Goal: Information Seeking & Learning: Learn about a topic

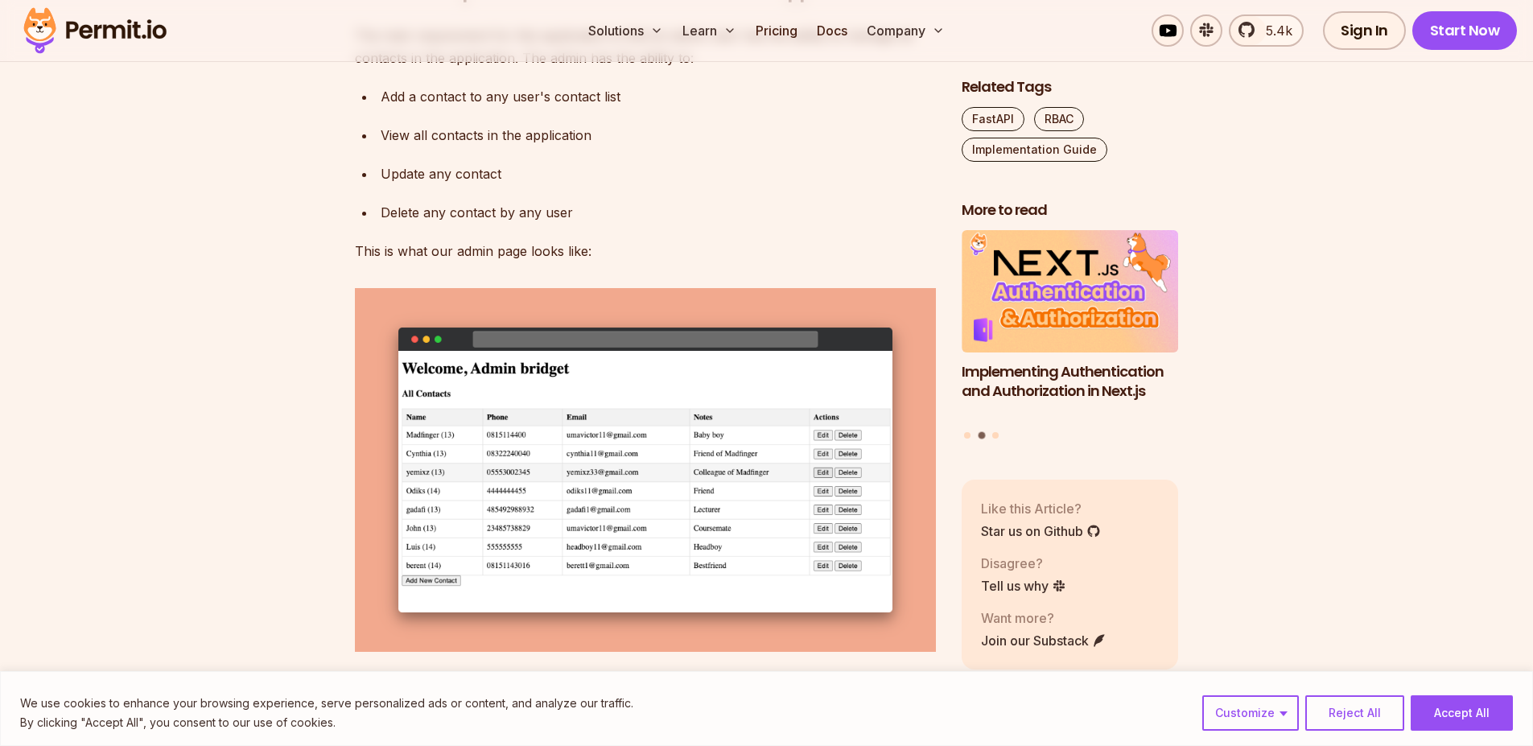
scroll to position [2955, 0]
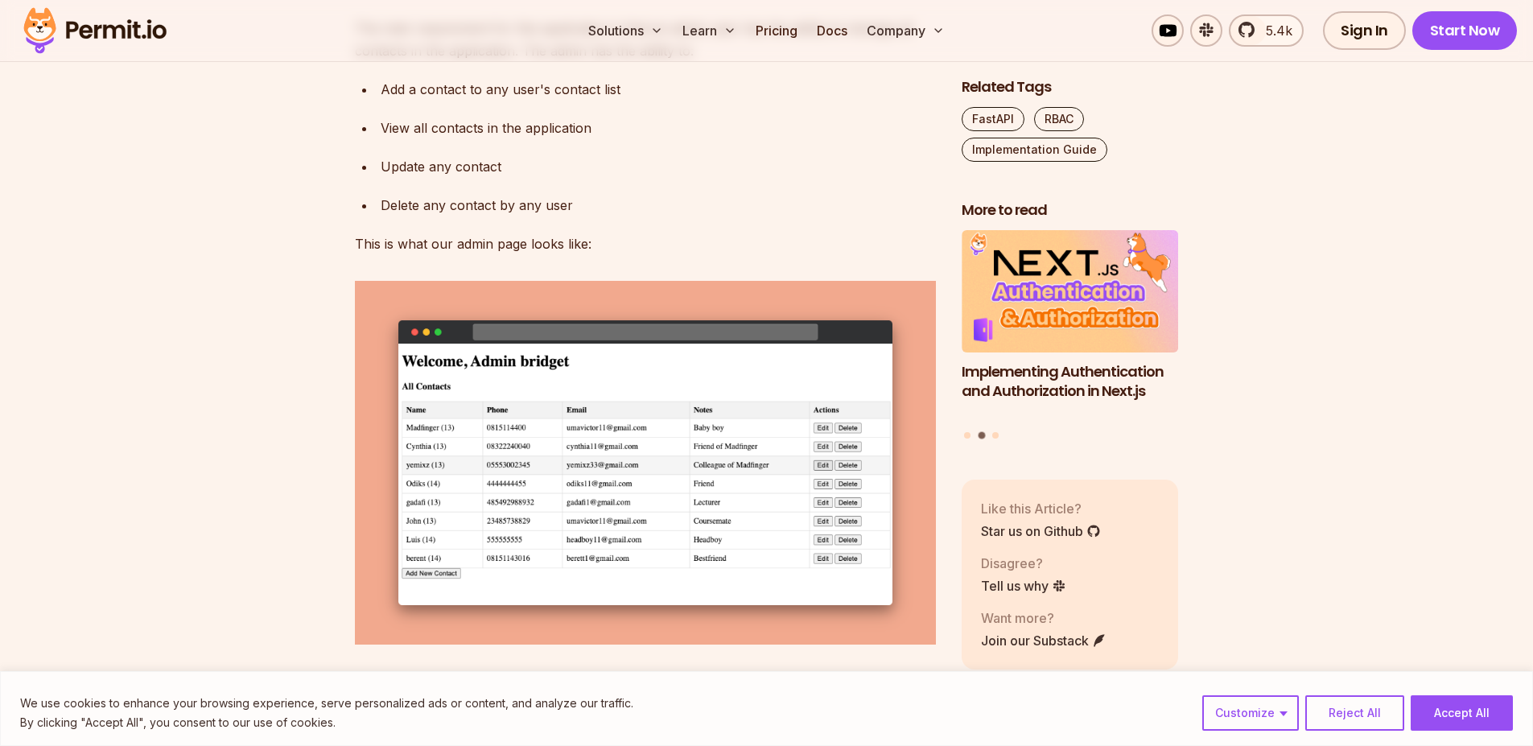
click at [504, 178] on div "Update any contact" at bounding box center [658, 166] width 555 height 23
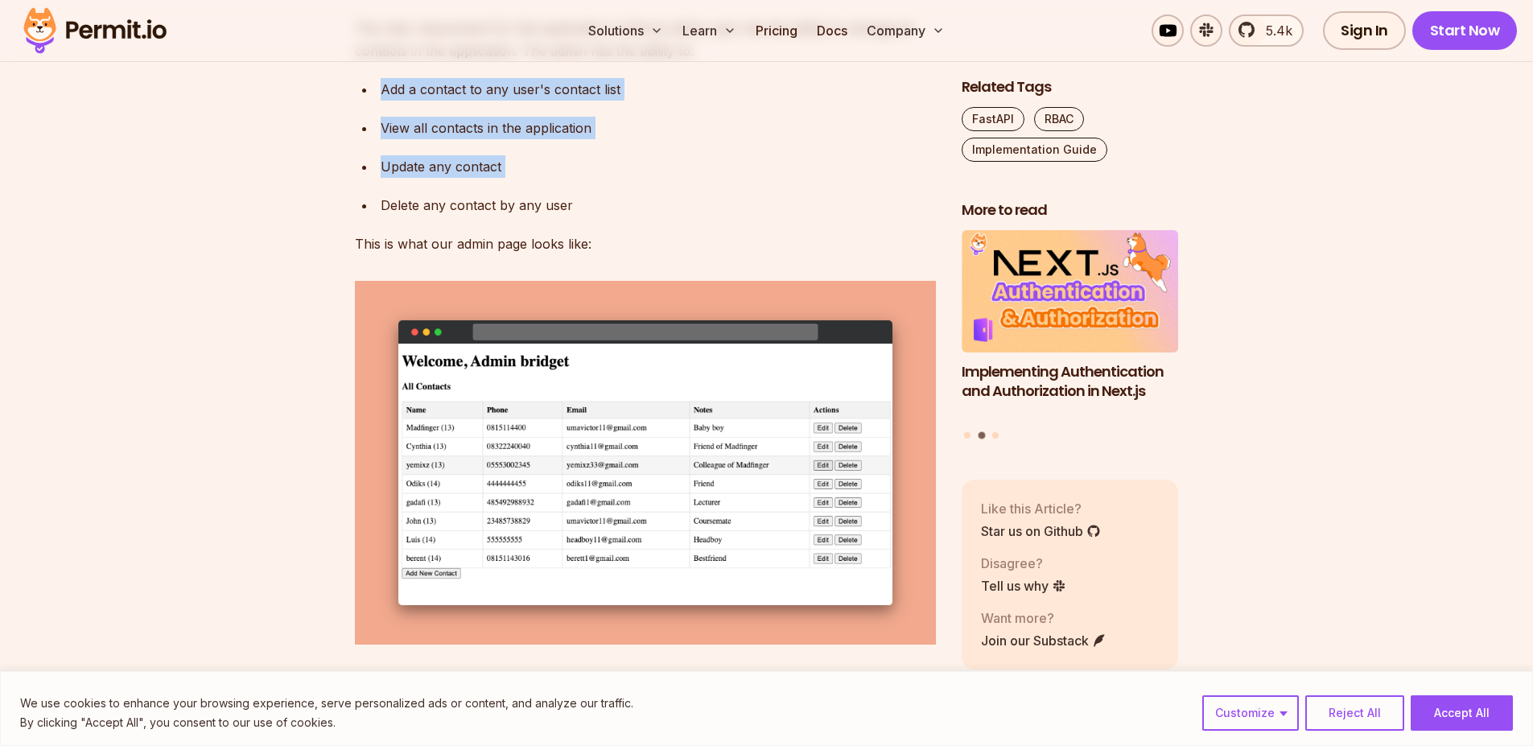
drag, startPoint x: 504, startPoint y: 330, endPoint x: 538, endPoint y: 224, distance: 111.7
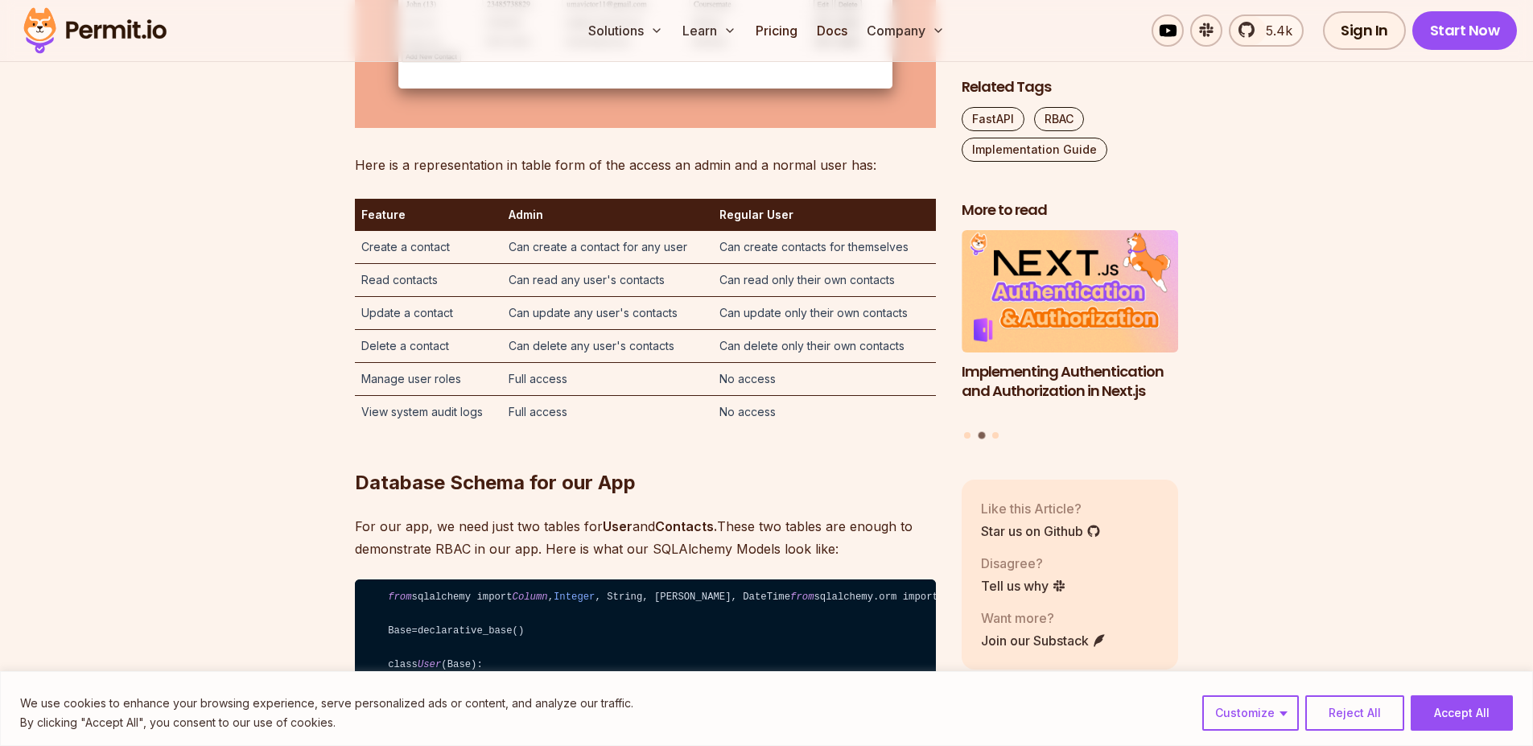
scroll to position [3466, 0]
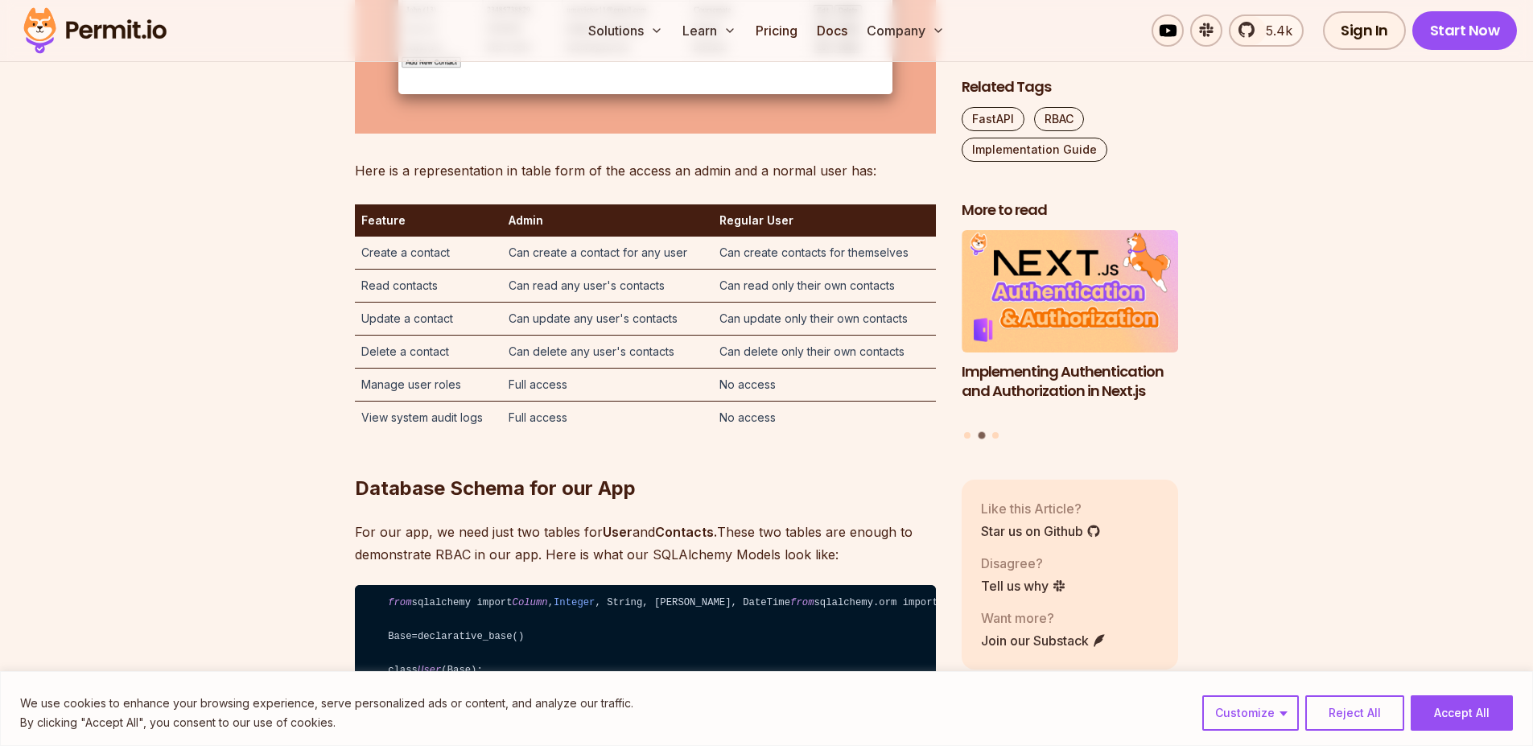
click at [564, 270] on td "Can create a contact for any user" at bounding box center [607, 253] width 211 height 33
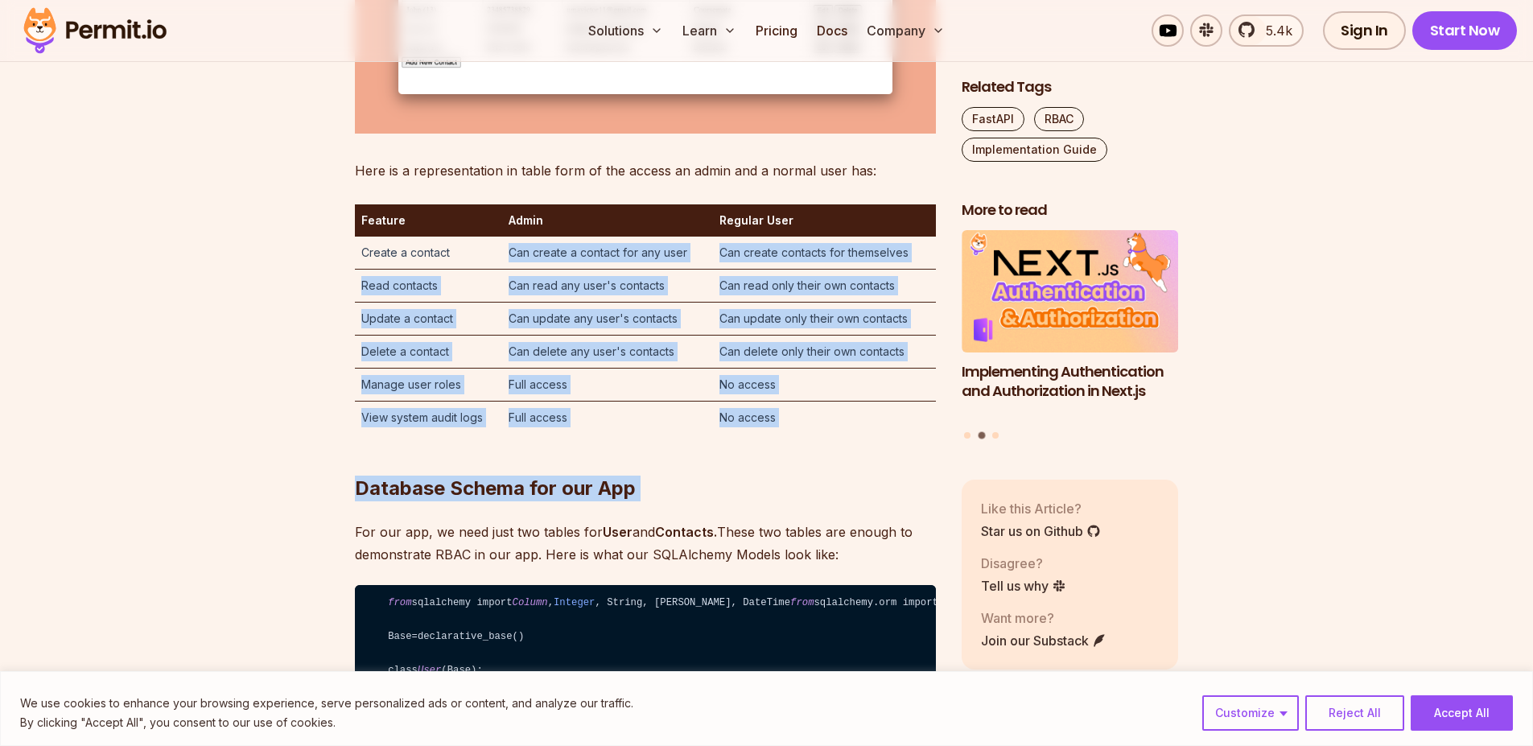
drag, startPoint x: 564, startPoint y: 411, endPoint x: 606, endPoint y: 566, distance: 160.8
click at [606, 501] on h2 "Database Schema for our App" at bounding box center [645, 456] width 581 height 90
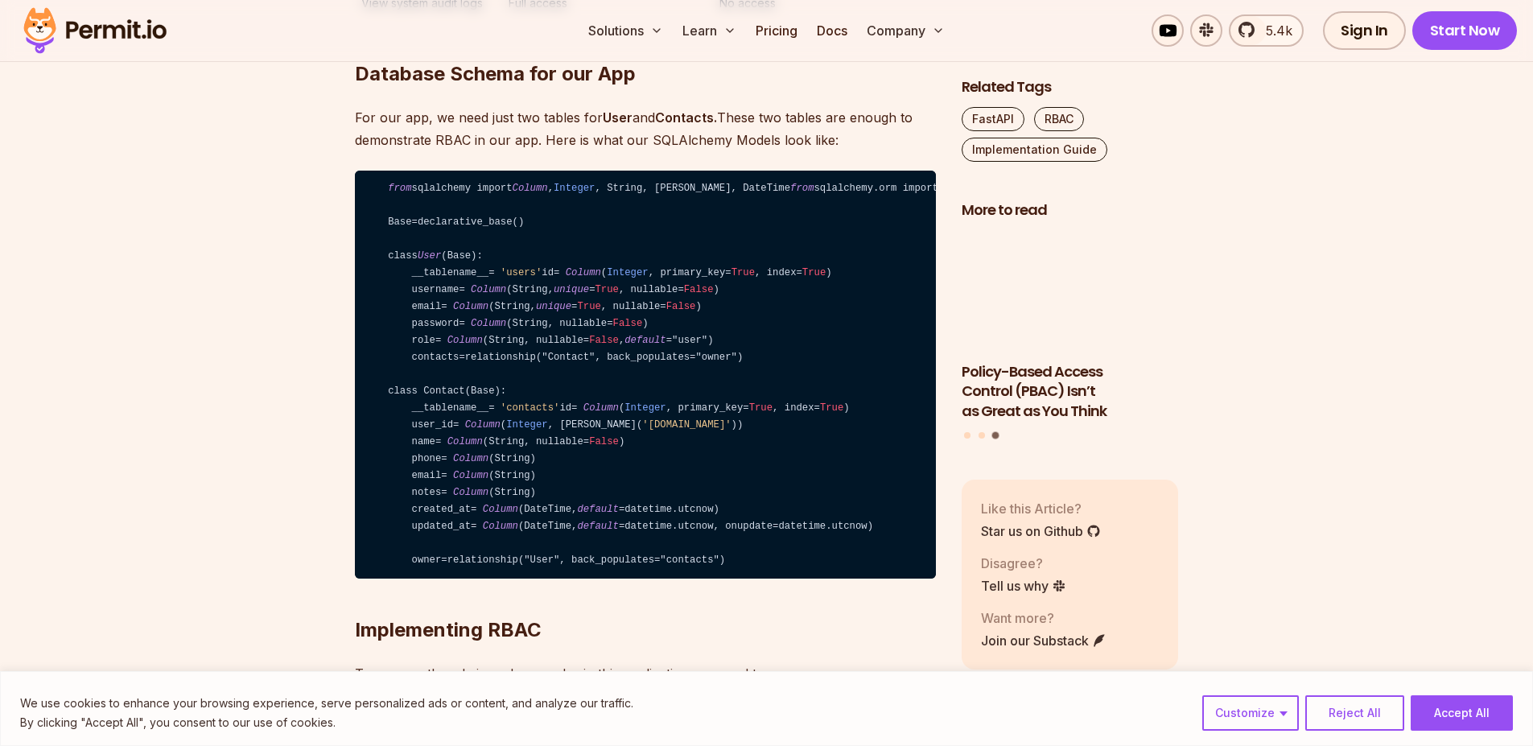
scroll to position [3877, 0]
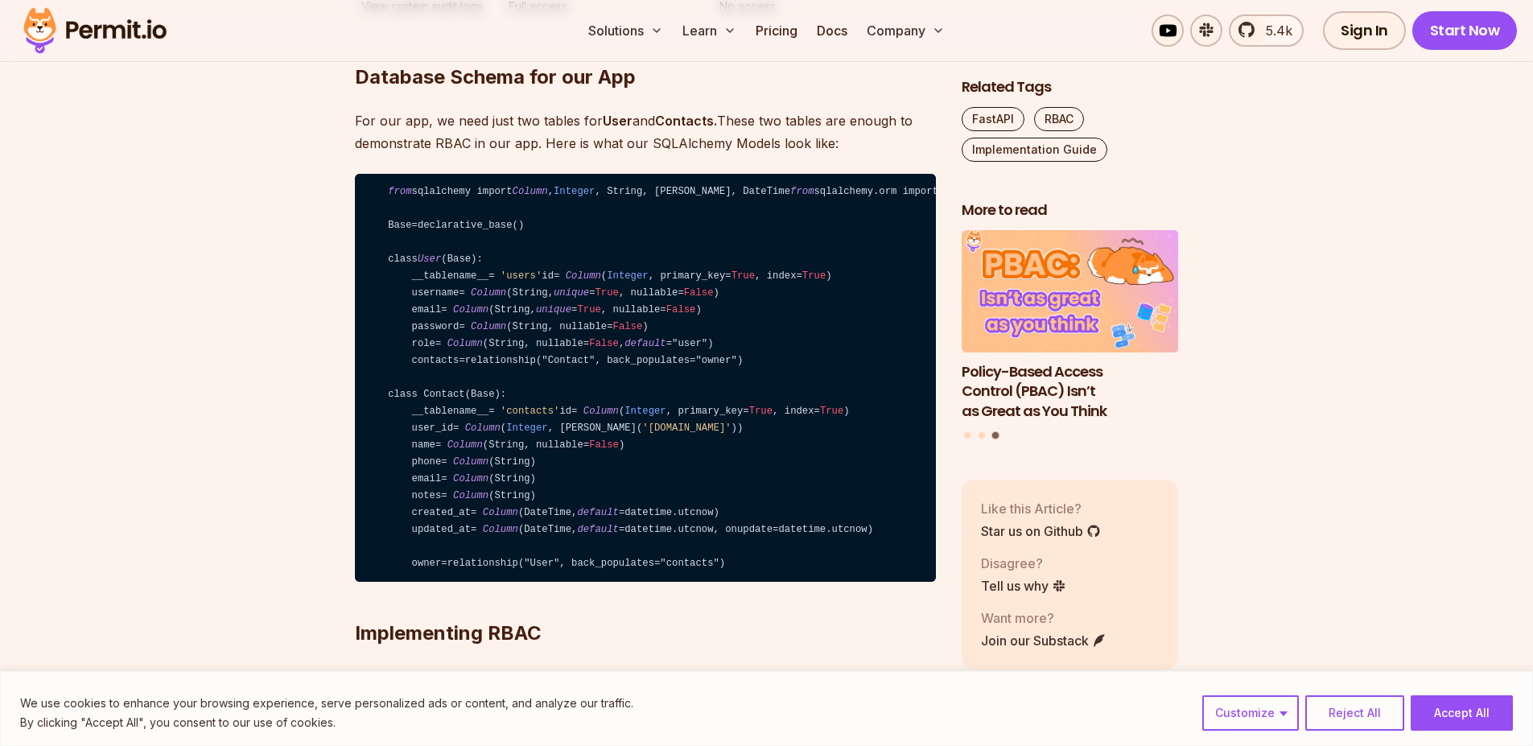
click at [579, 567] on code "from sqlalchemy import Column , Integer , String, ForeignKey, DateTime from sql…" at bounding box center [645, 378] width 581 height 409
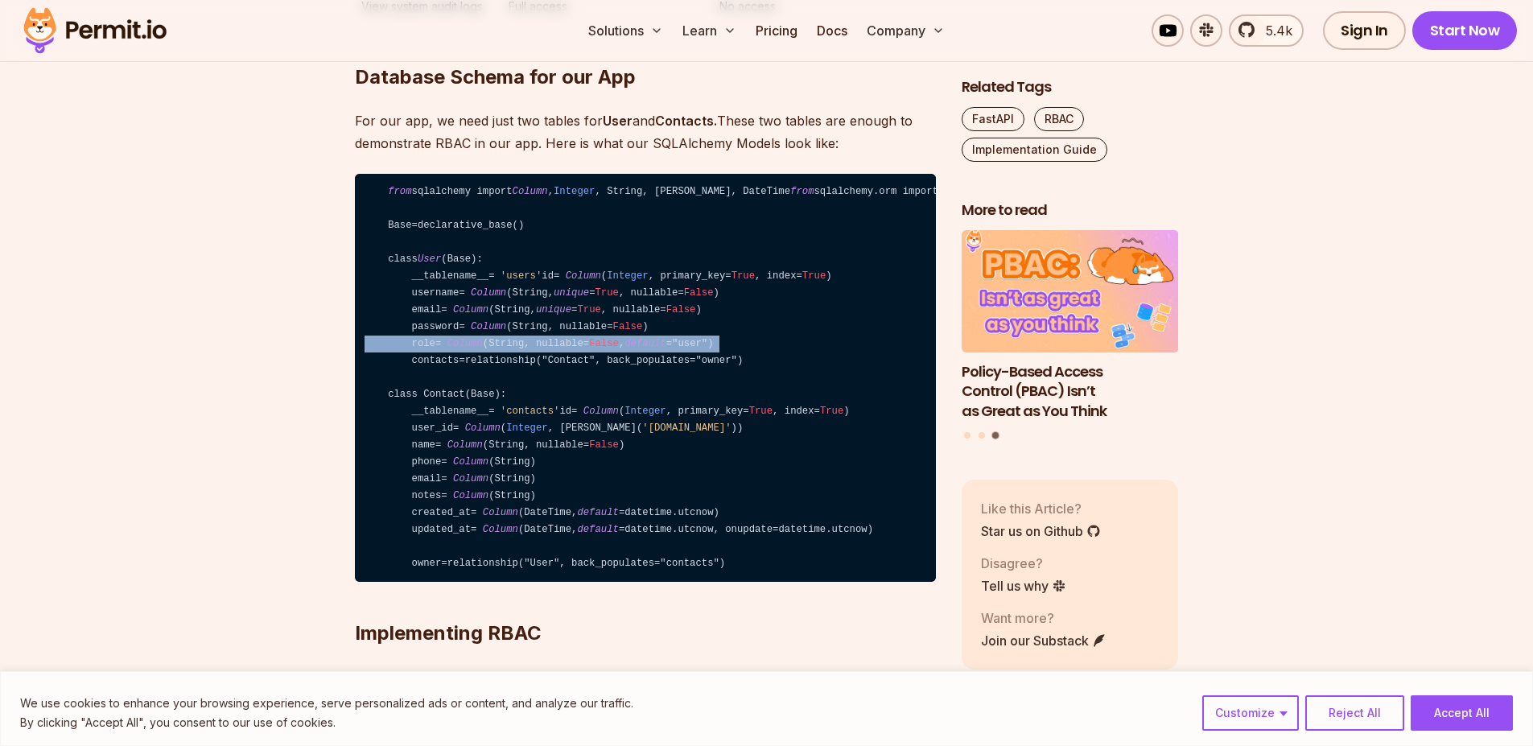
click at [579, 567] on code "from sqlalchemy import Column , Integer , String, ForeignKey, DateTime from sql…" at bounding box center [645, 378] width 581 height 409
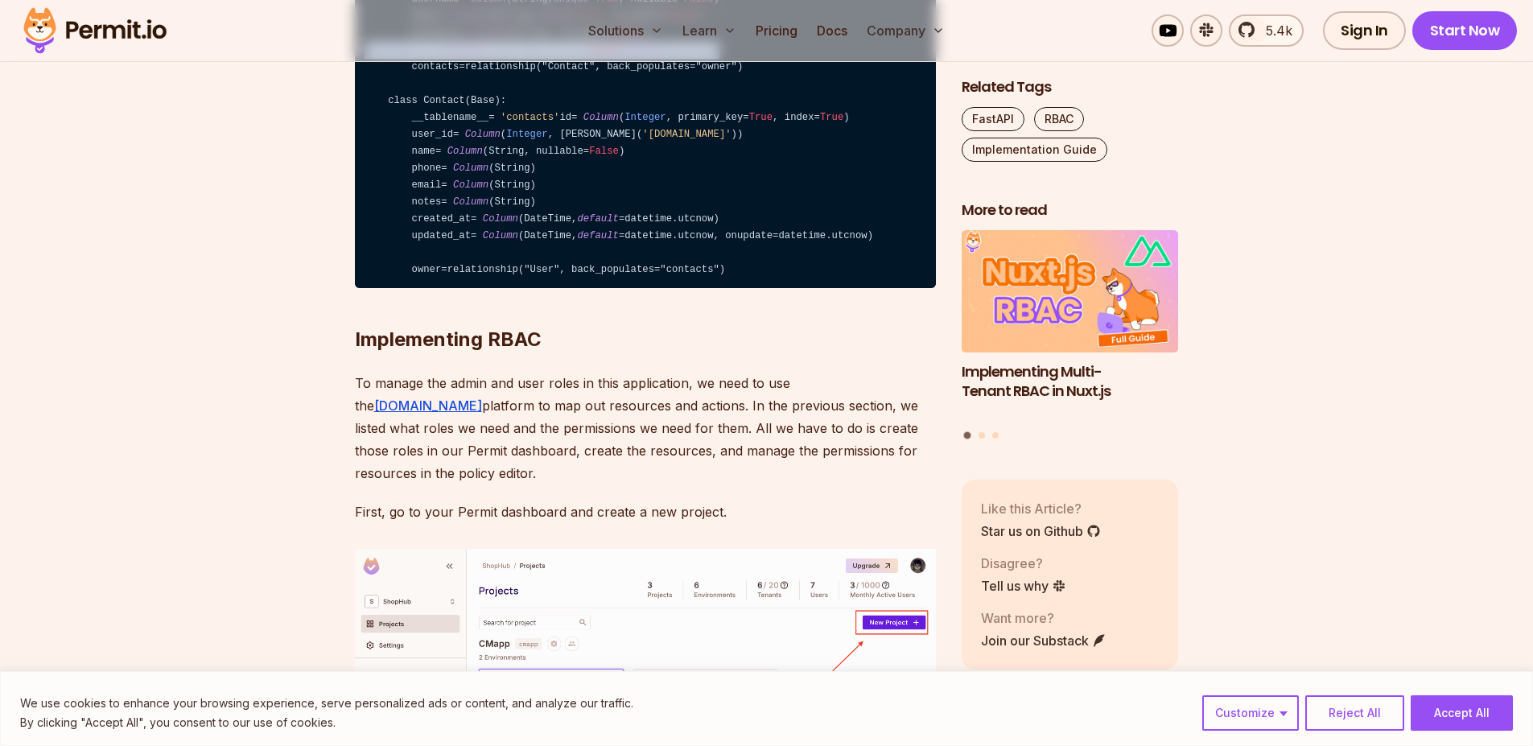
scroll to position [4167, 0]
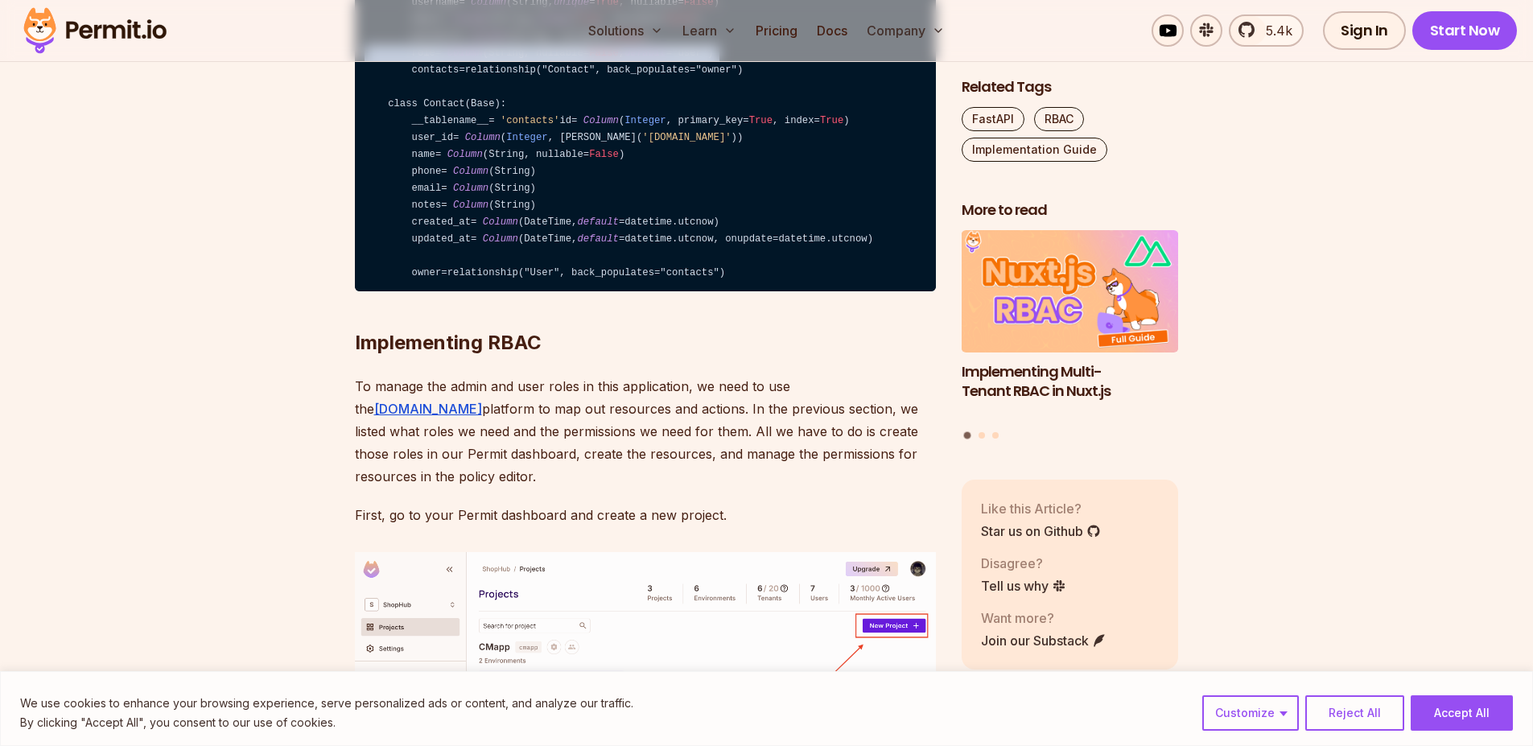
click at [521, 281] on code "from sqlalchemy import Column , Integer , String, ForeignKey, DateTime from sql…" at bounding box center [645, 87] width 581 height 409
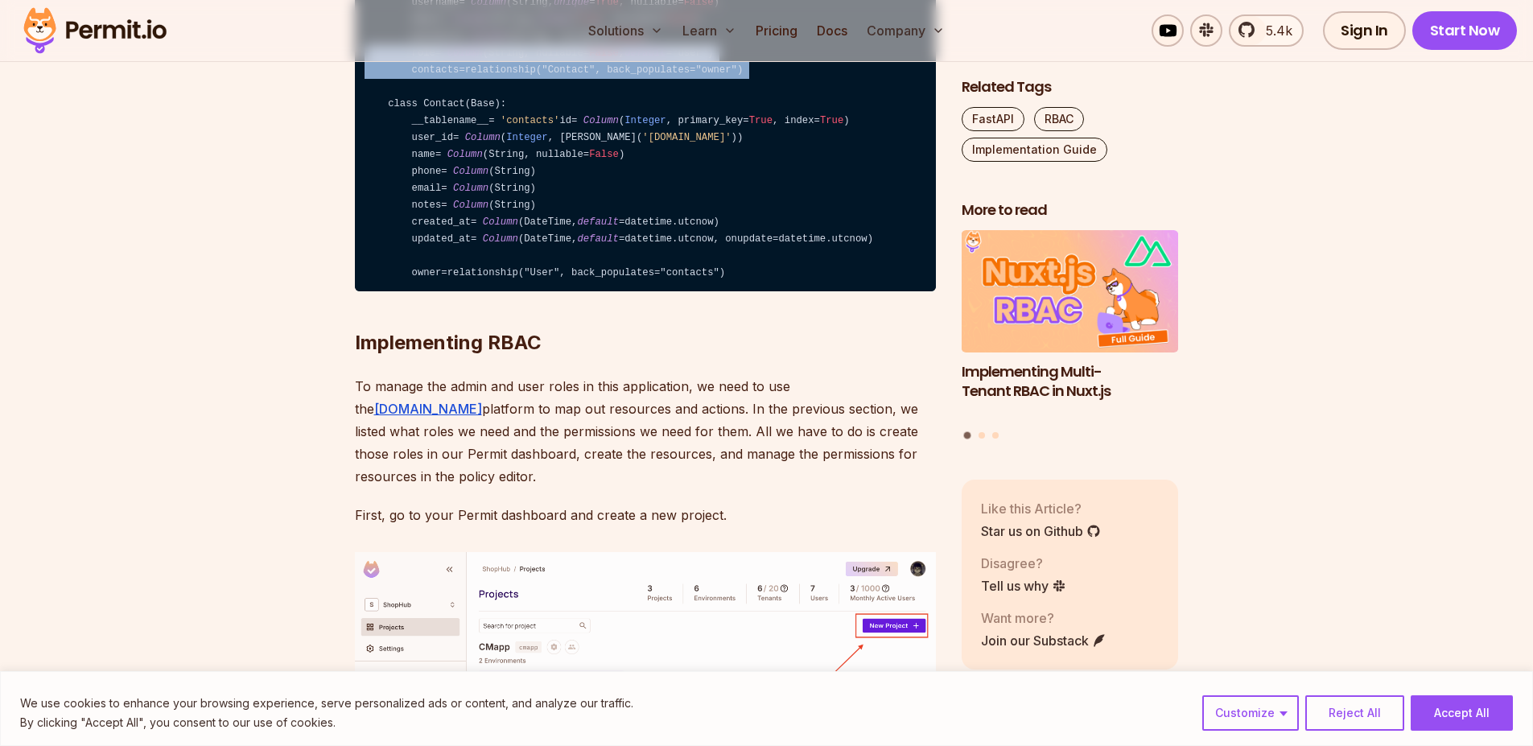
drag, startPoint x: 521, startPoint y: 281, endPoint x: 525, endPoint y: 288, distance: 8.7
click at [525, 288] on code "from sqlalchemy import Column , Integer , String, ForeignKey, DateTime from sql…" at bounding box center [645, 87] width 581 height 409
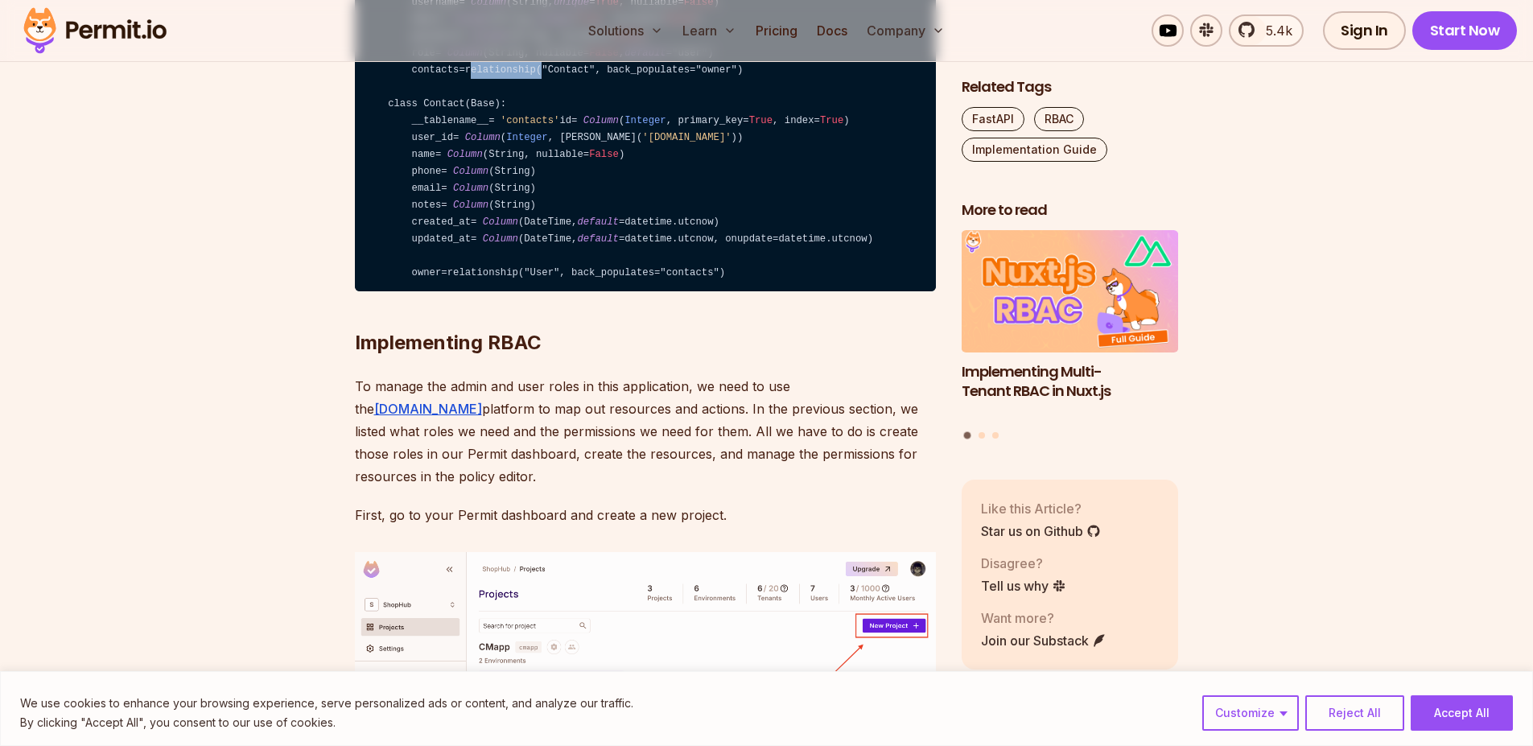
click at [525, 288] on code "from sqlalchemy import Column , Integer , String, ForeignKey, DateTime from sql…" at bounding box center [645, 87] width 581 height 409
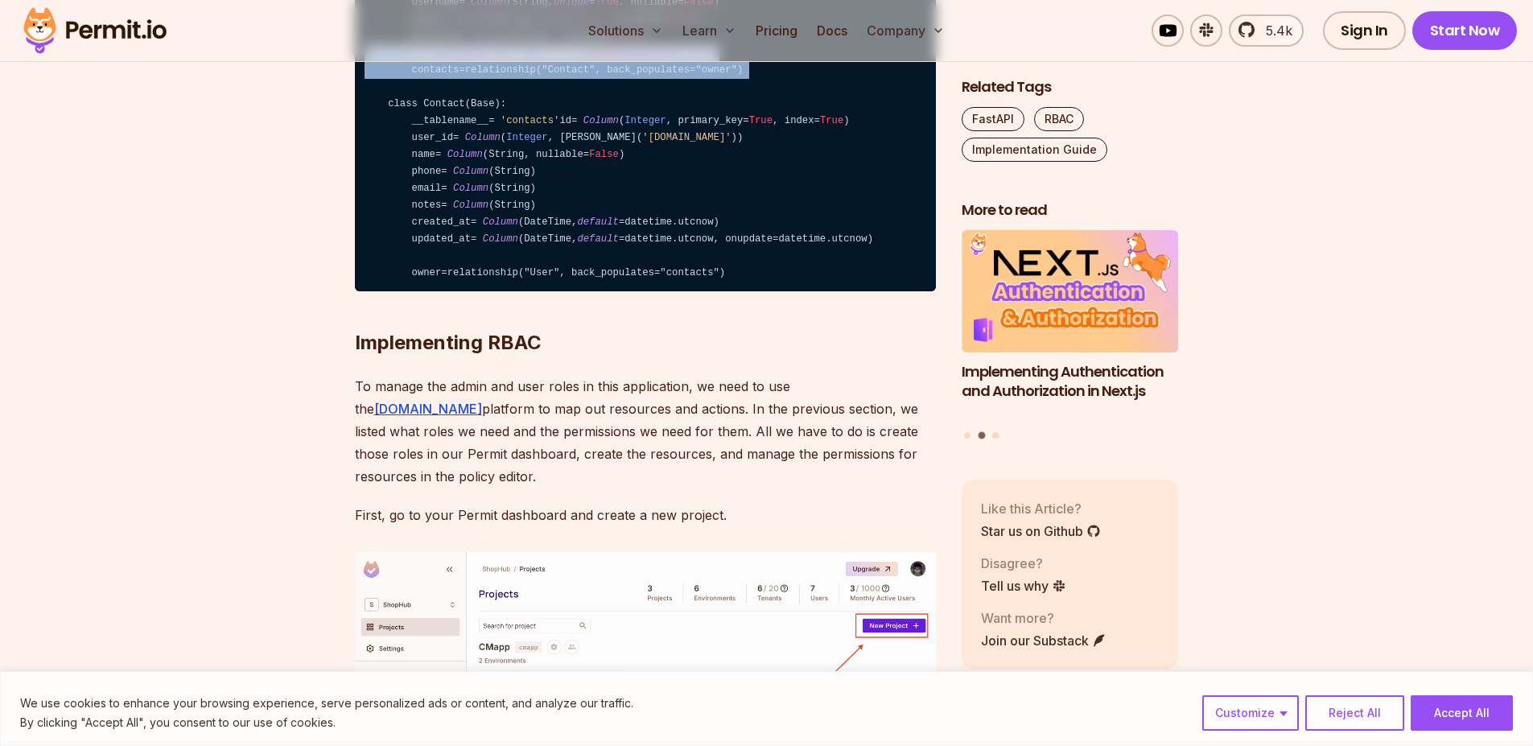
drag, startPoint x: 525, startPoint y: 288, endPoint x: 525, endPoint y: 279, distance: 8.9
click at [525, 279] on code "from sqlalchemy import Column , Integer , String, ForeignKey, DateTime from sql…" at bounding box center [645, 87] width 581 height 409
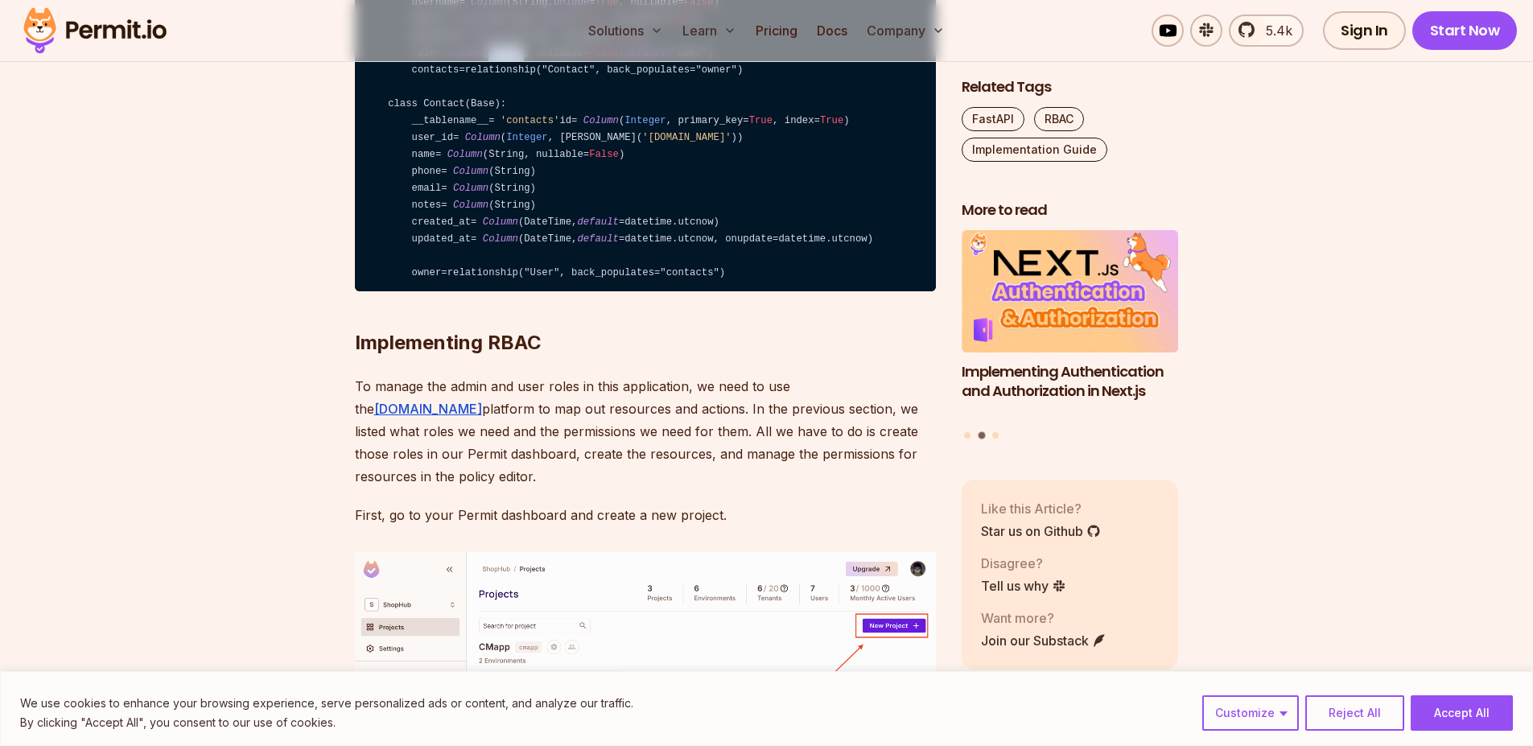
click at [525, 279] on code "from sqlalchemy import Column , Integer , String, ForeignKey, DateTime from sql…" at bounding box center [645, 87] width 581 height 409
click at [528, 281] on code "from sqlalchemy import Column , Integer , String, ForeignKey, DateTime from sql…" at bounding box center [645, 87] width 581 height 409
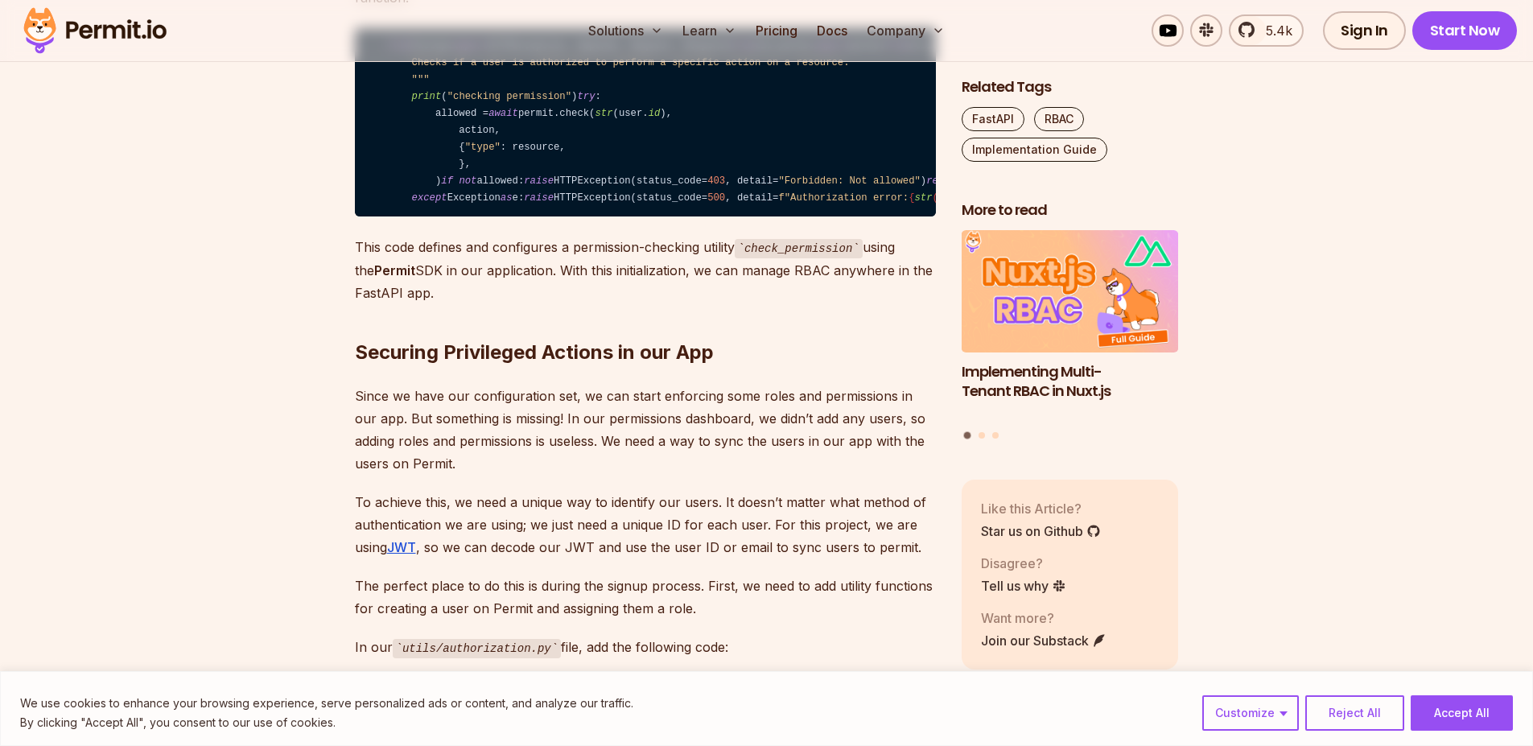
scroll to position [8098, 0]
click at [540, 87] on span """" Checks if a user is authorized to perform a specific action on a resource. …" at bounding box center [1001, 64] width 1272 height 45
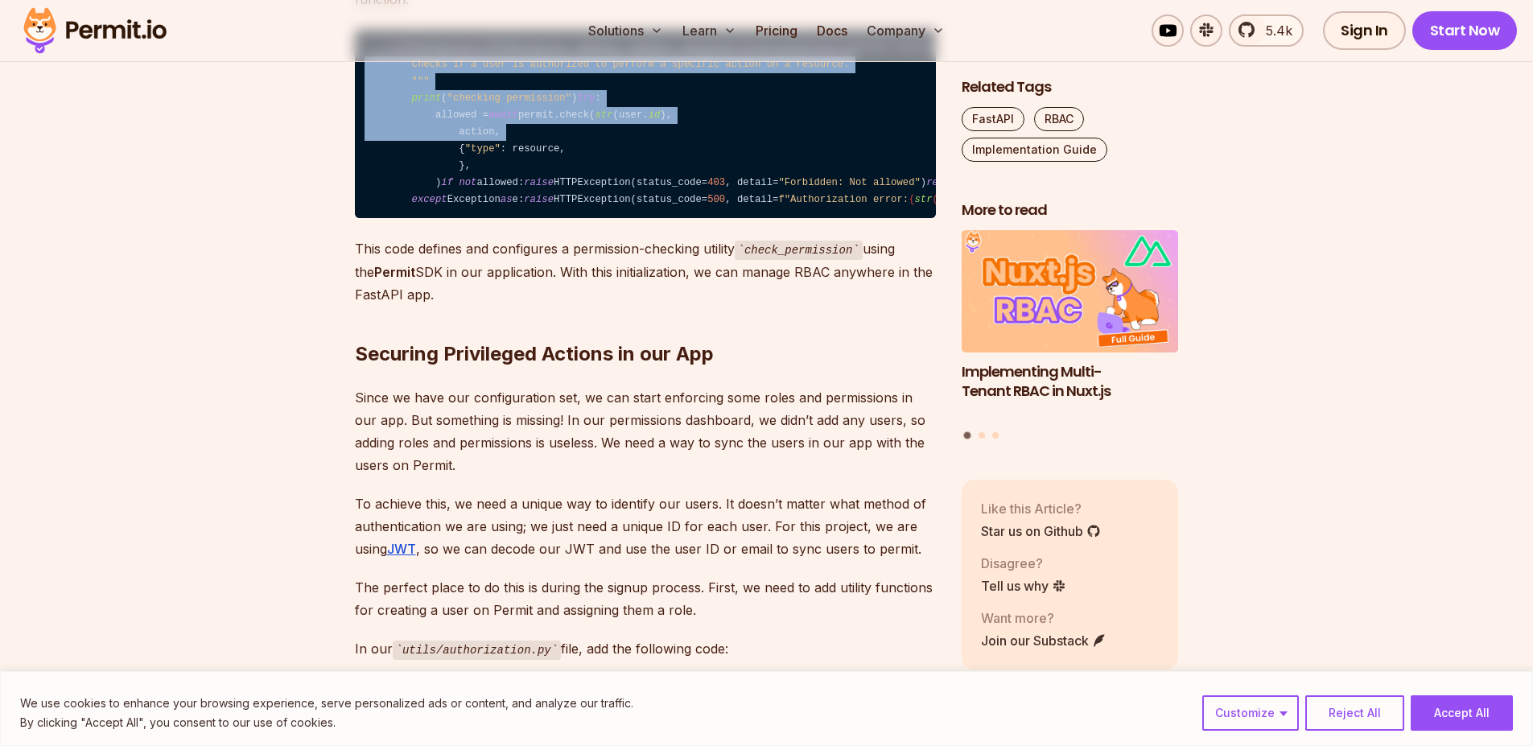
drag, startPoint x: 540, startPoint y: 408, endPoint x: 596, endPoint y: 526, distance: 131.0
click at [596, 219] on code "from fastapi import HTTPException, Depends, Request, Response from lib.permit i…" at bounding box center [645, 124] width 581 height 189
drag, startPoint x: 596, startPoint y: 526, endPoint x: 618, endPoint y: 579, distance: 57.4
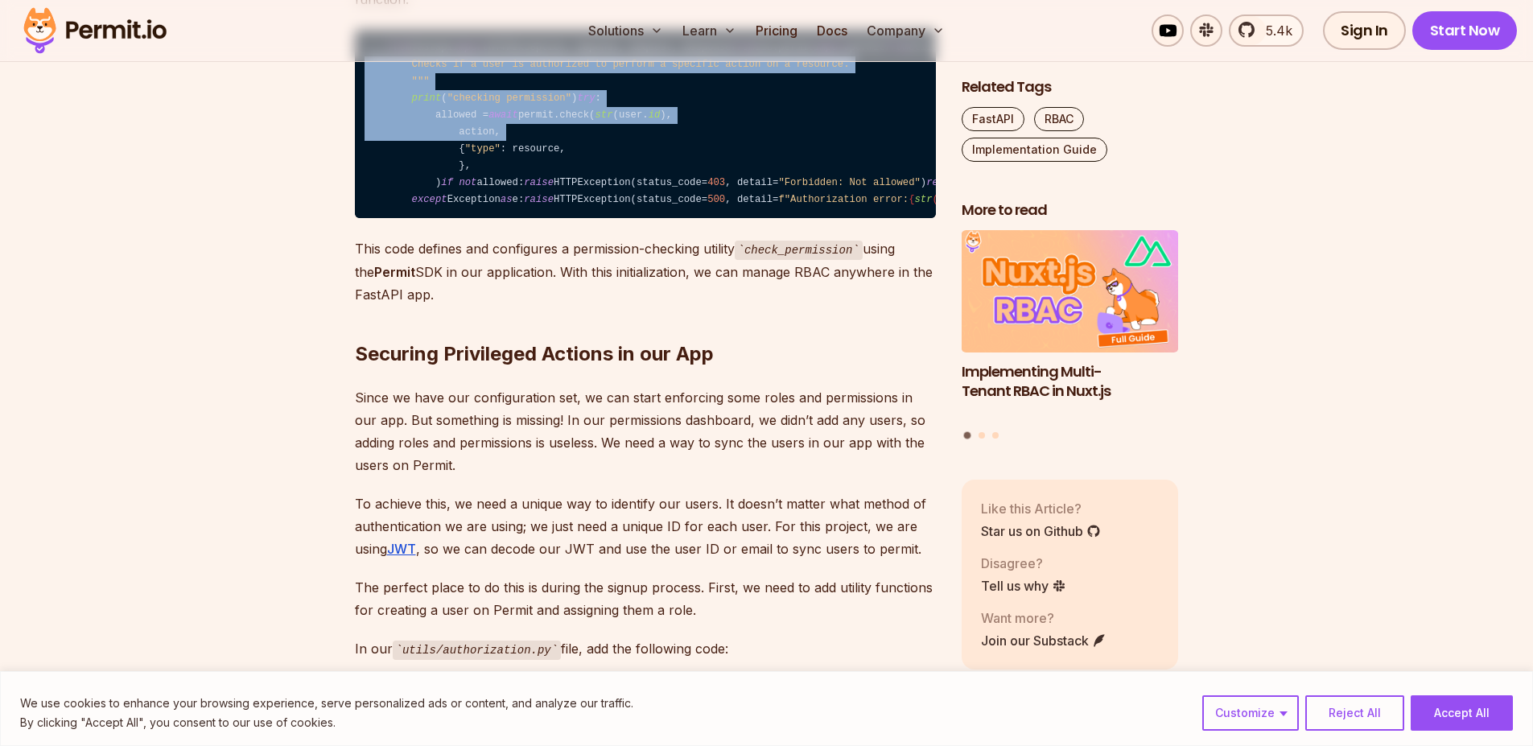
click at [618, 219] on code "from fastapi import HTTPException, Depends, Request, Response from lib.permit i…" at bounding box center [645, 124] width 581 height 189
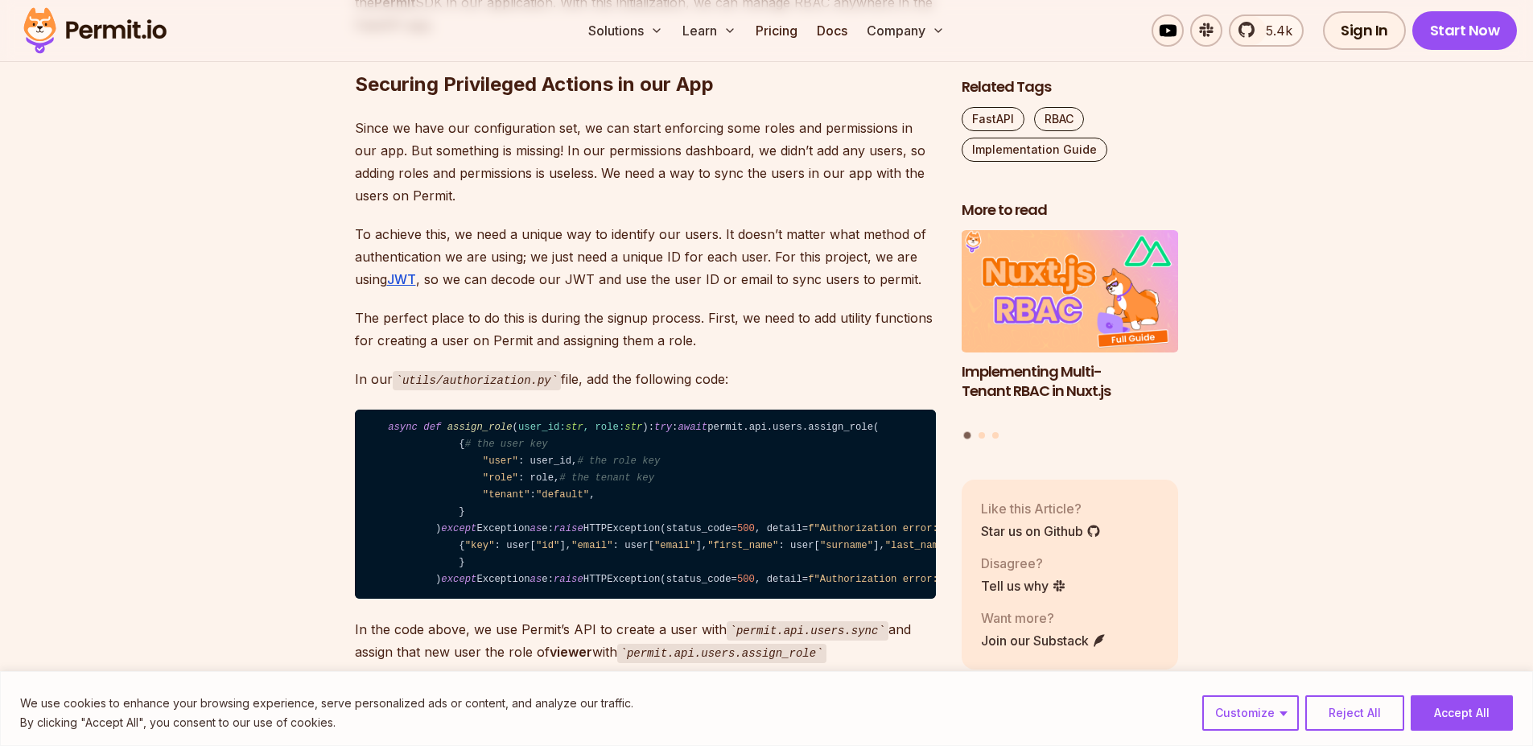
scroll to position [8355, 0]
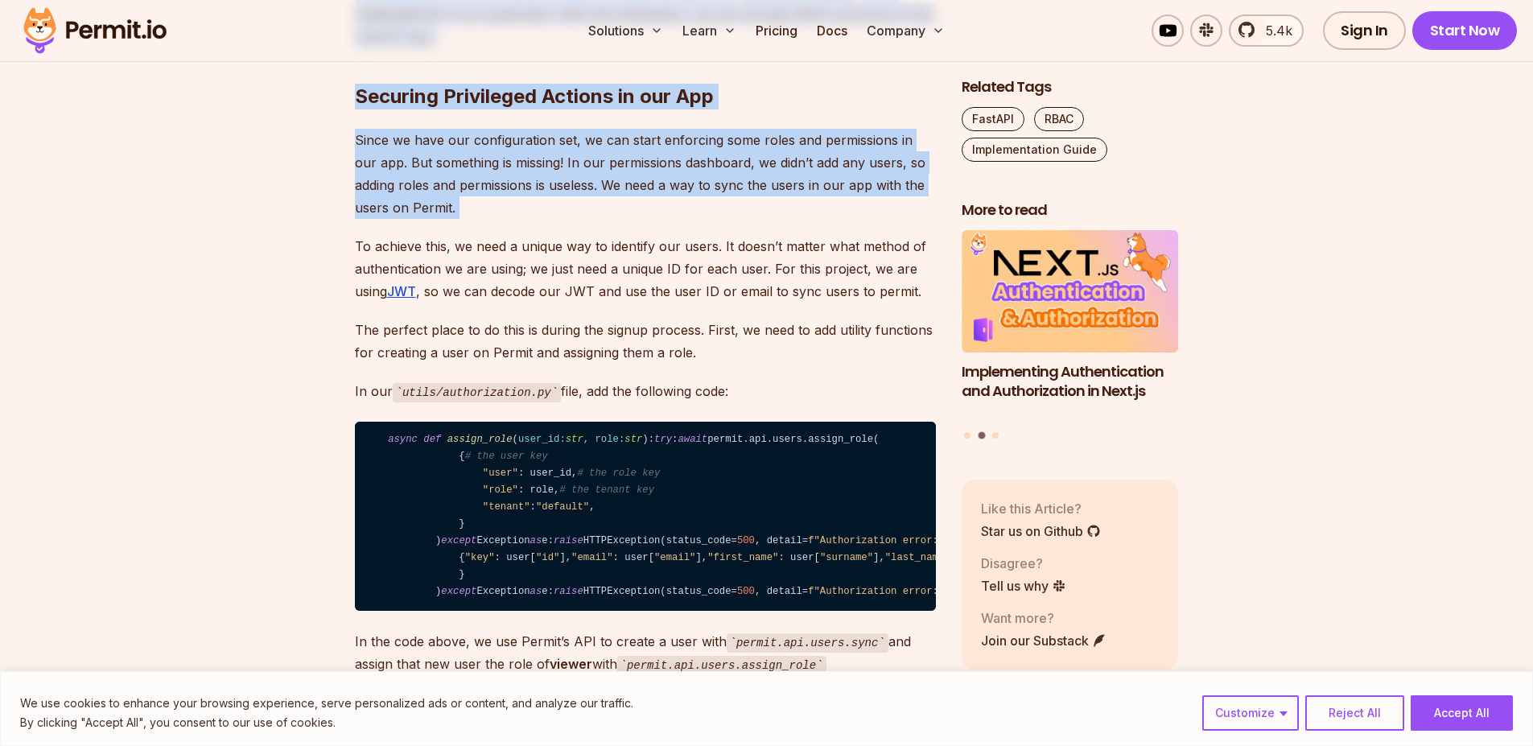
drag, startPoint x: 618, startPoint y: 579, endPoint x: 631, endPoint y: 459, distance: 121.4
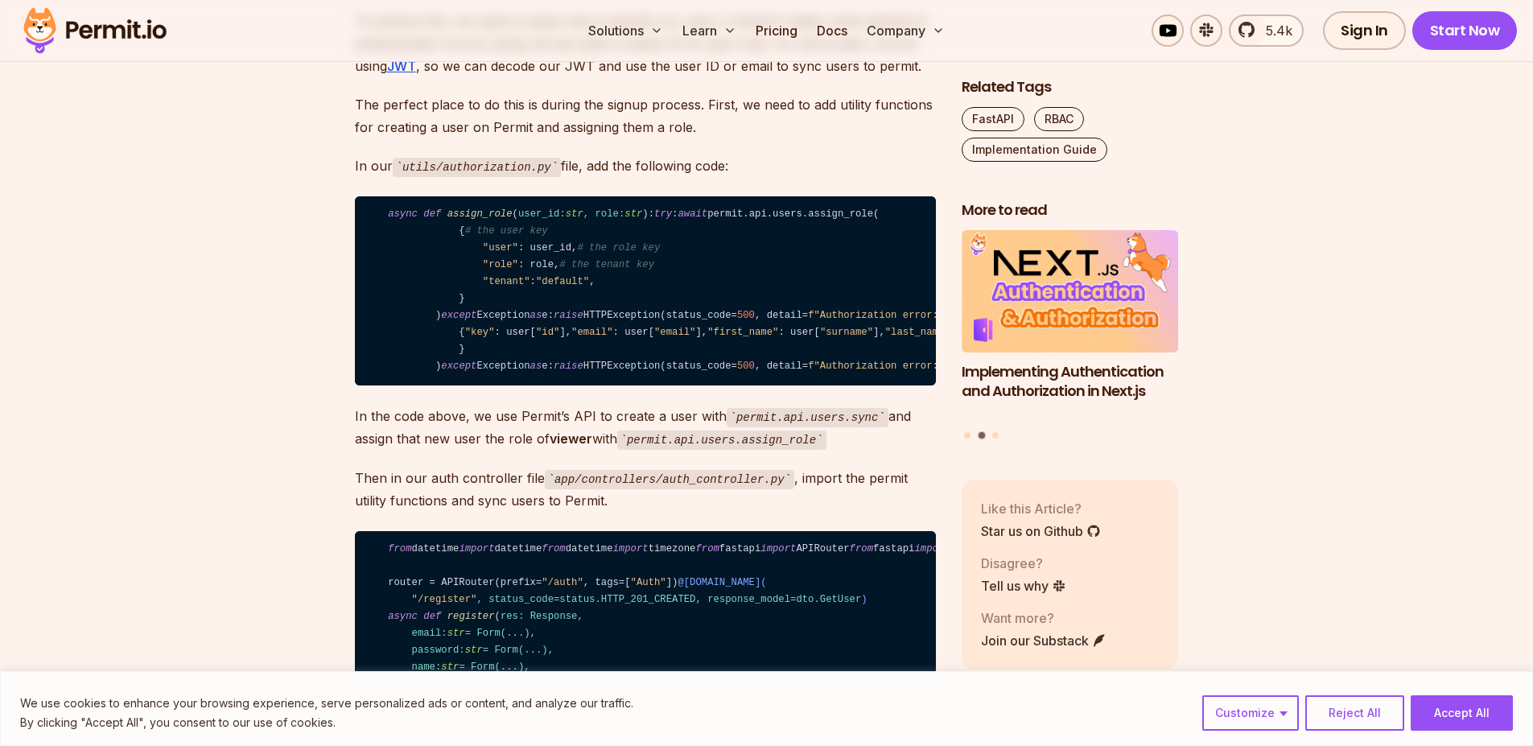
scroll to position [8571, 0]
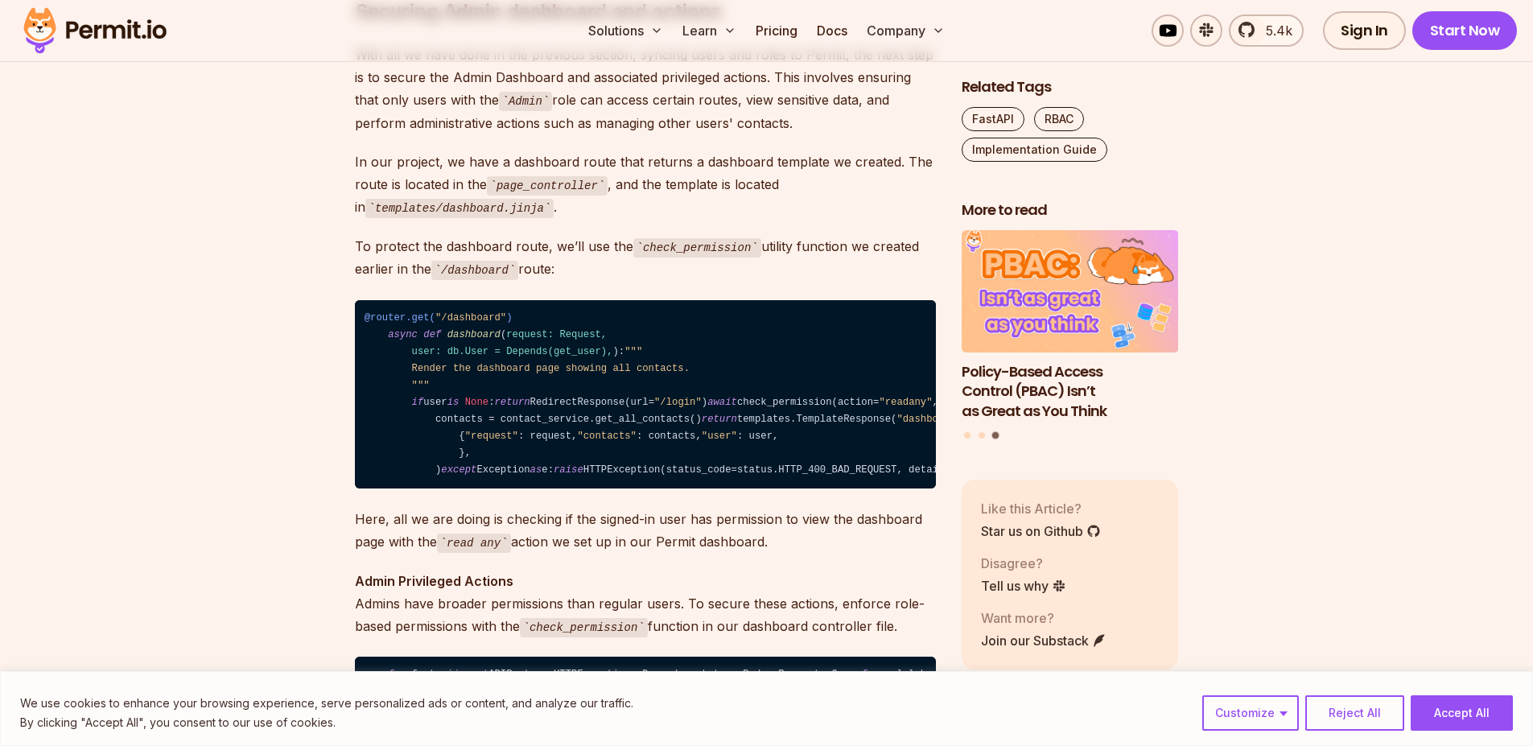
scroll to position [9920, 0]
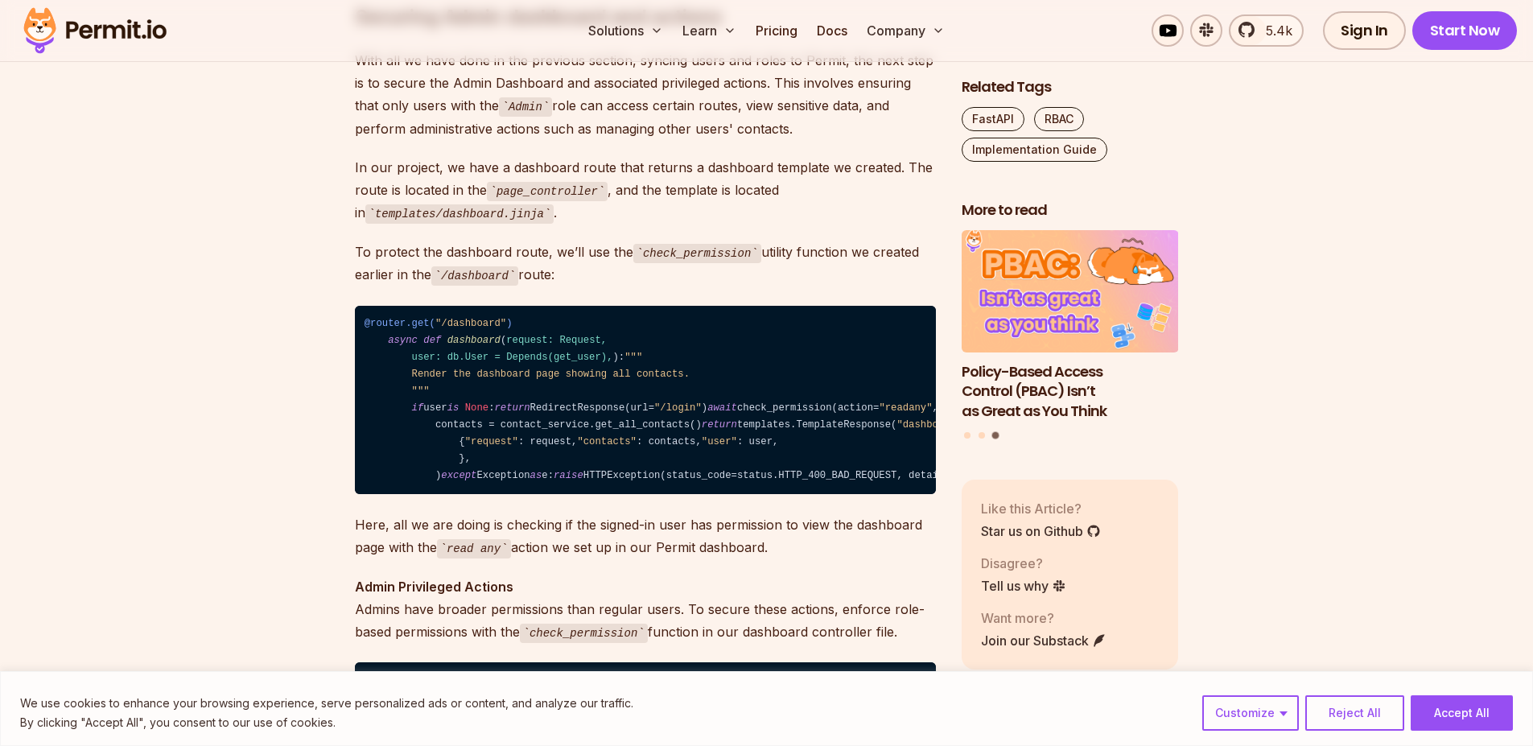
drag, startPoint x: 631, startPoint y: 459, endPoint x: 655, endPoint y: 588, distance: 131.8
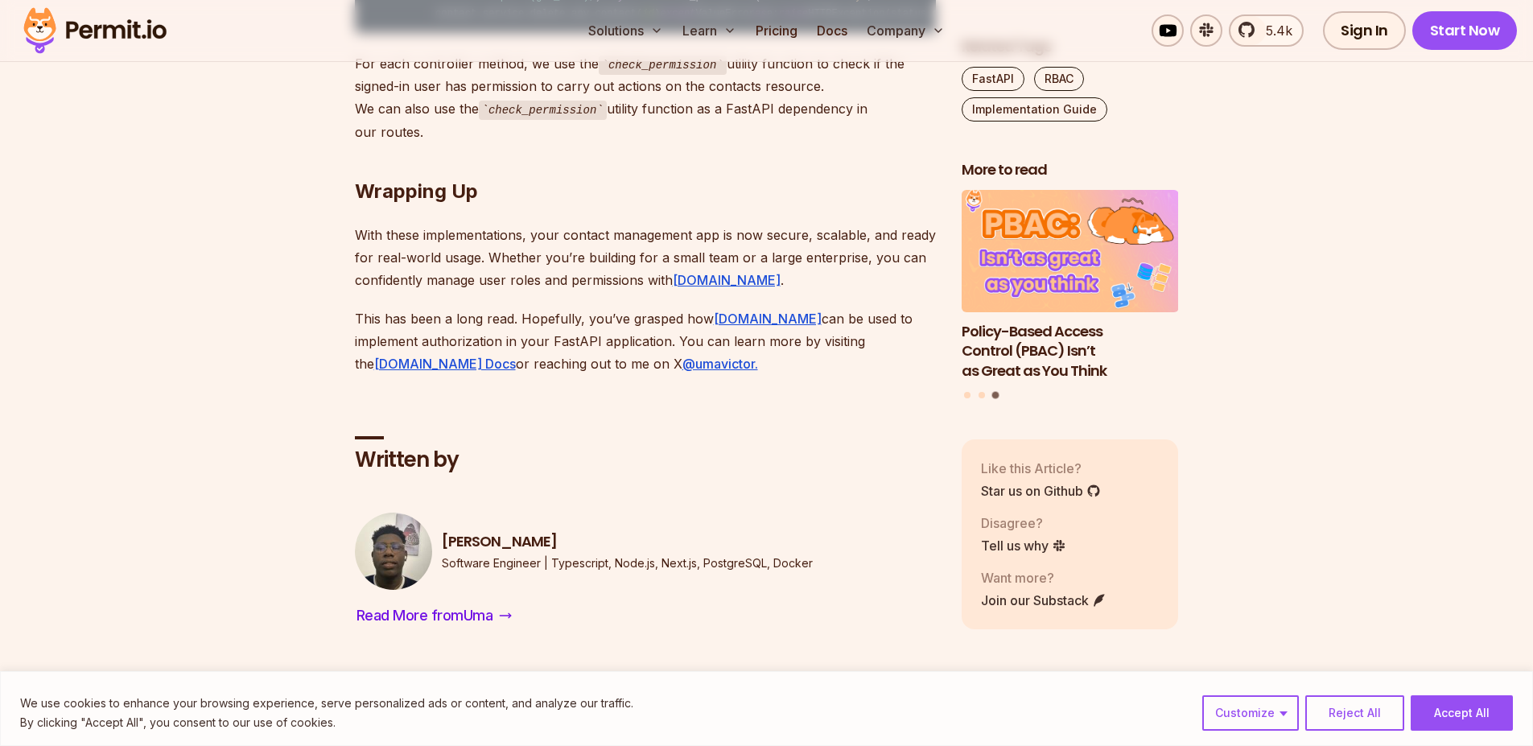
scroll to position [10907, 0]
drag, startPoint x: 632, startPoint y: 482, endPoint x: 632, endPoint y: 510, distance: 28.2
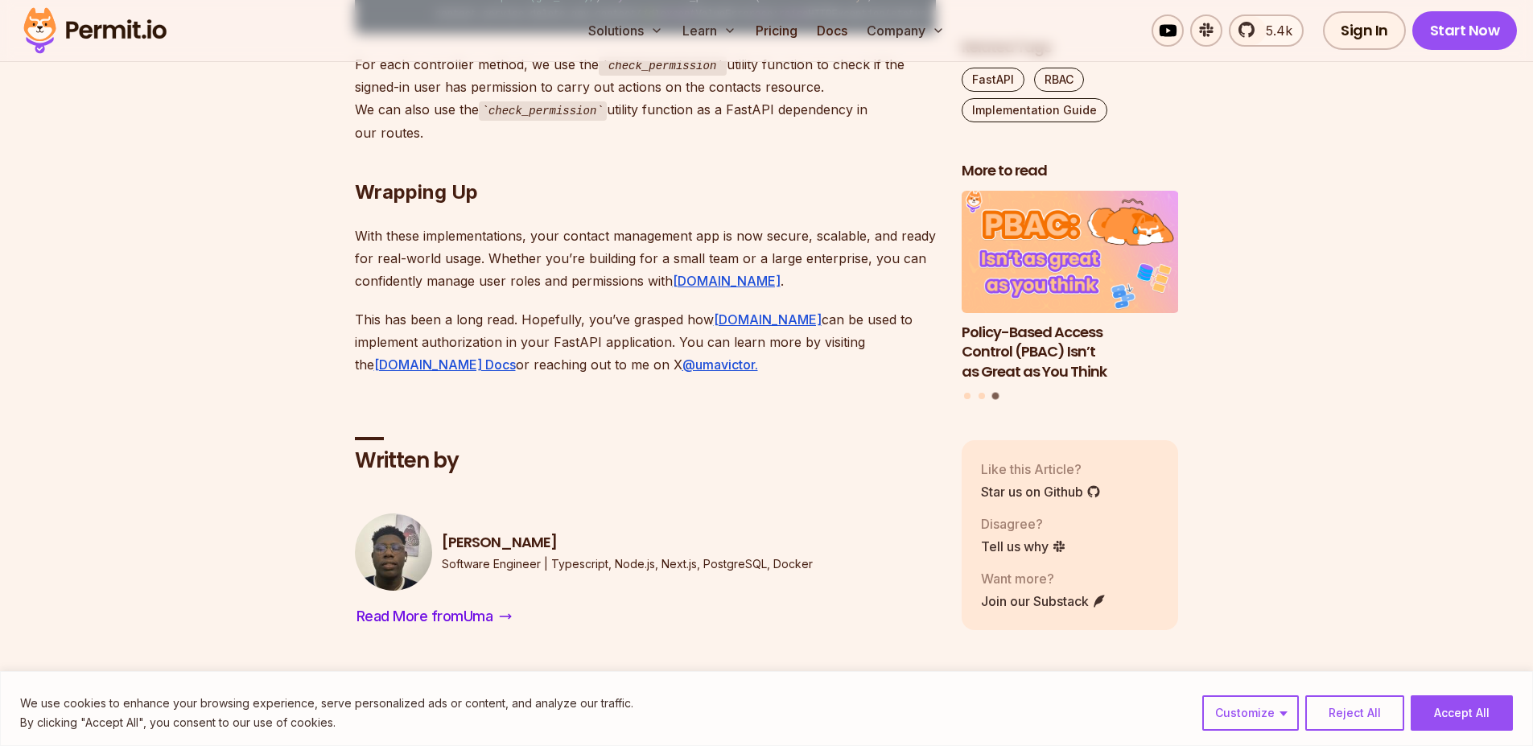
drag, startPoint x: 632, startPoint y: 510, endPoint x: 677, endPoint y: 344, distance: 171.6
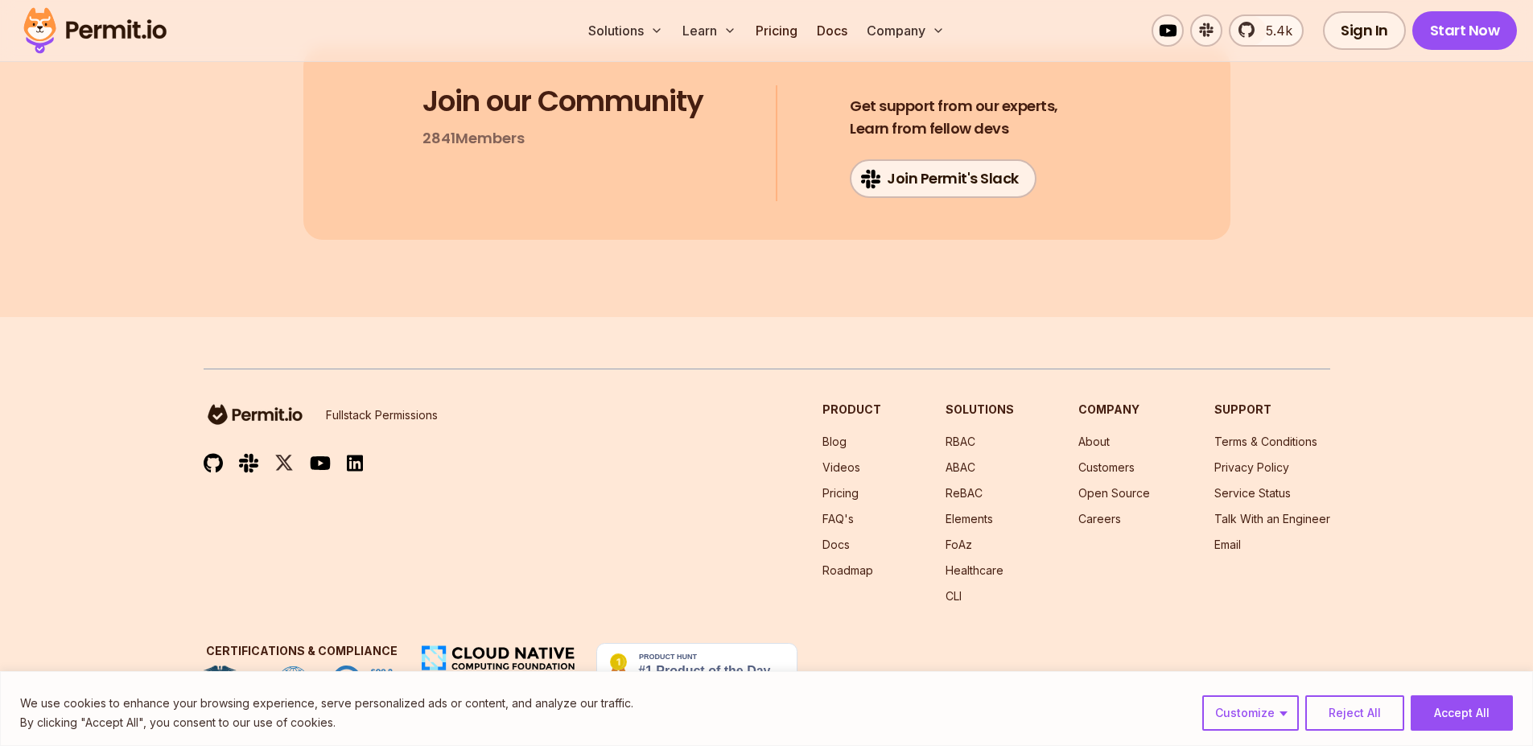
scroll to position [12154, 0]
drag, startPoint x: 677, startPoint y: 344, endPoint x: 694, endPoint y: 148, distance: 197.1
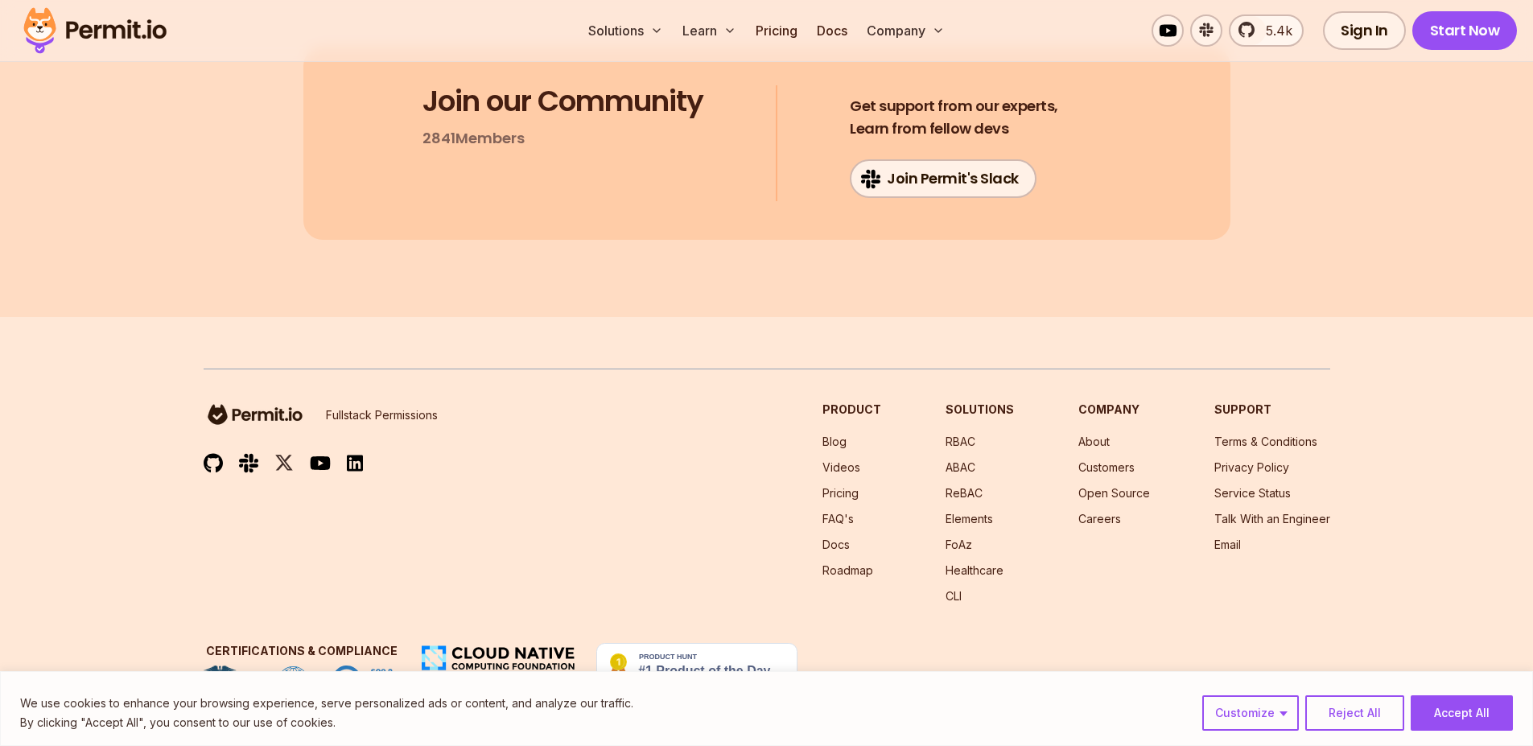
drag, startPoint x: 694, startPoint y: 148, endPoint x: 749, endPoint y: 391, distance: 249.1
